Goal: Information Seeking & Learning: Learn about a topic

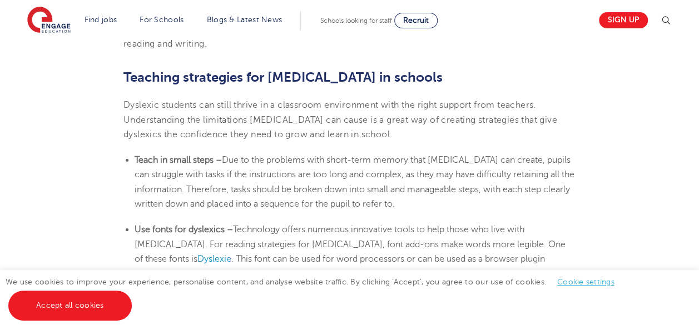
scroll to position [1777, 0]
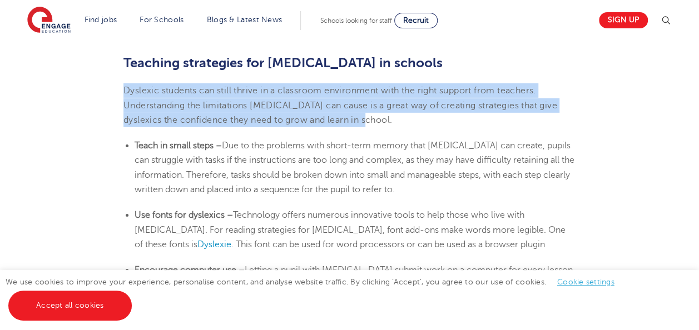
drag, startPoint x: 122, startPoint y: 87, endPoint x: 416, endPoint y: 125, distance: 296.4
copy span "Dyslexic students can still thrive in a classroom environment with the right su…"
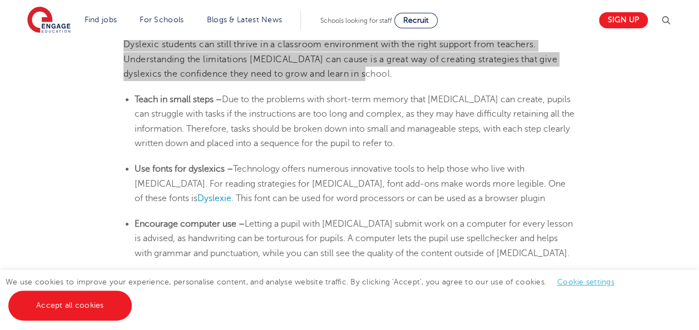
scroll to position [1826, 0]
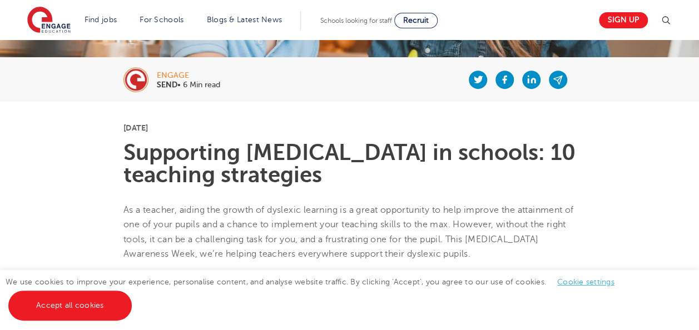
scroll to position [206, 0]
click at [261, 257] on span "As a teacher, aiding the growth of dyslexic learning is a great opportunity to …" at bounding box center [348, 232] width 450 height 54
click at [364, 248] on span "As a teacher, aiding the growth of dyslexic learning is a great opportunity to …" at bounding box center [348, 232] width 450 height 54
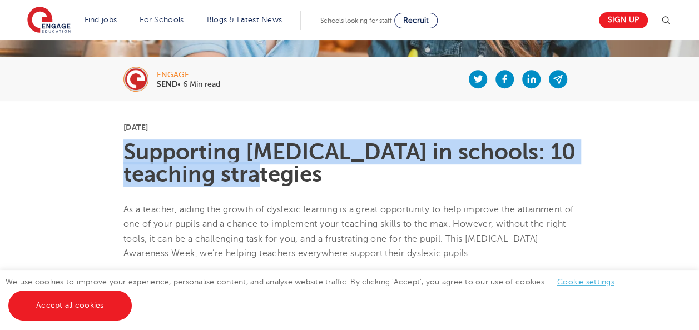
drag, startPoint x: 226, startPoint y: 177, endPoint x: 121, endPoint y: 160, distance: 105.9
drag, startPoint x: 121, startPoint y: 160, endPoint x: 177, endPoint y: 167, distance: 56.1
copy h1 "Supporting [MEDICAL_DATA] in schools: 10 teaching strategies"
click at [145, 239] on span "As a teacher, aiding the growth of dyslexic learning is a great opportunity to …" at bounding box center [348, 232] width 450 height 54
